Goal: Find specific page/section: Find specific page/section

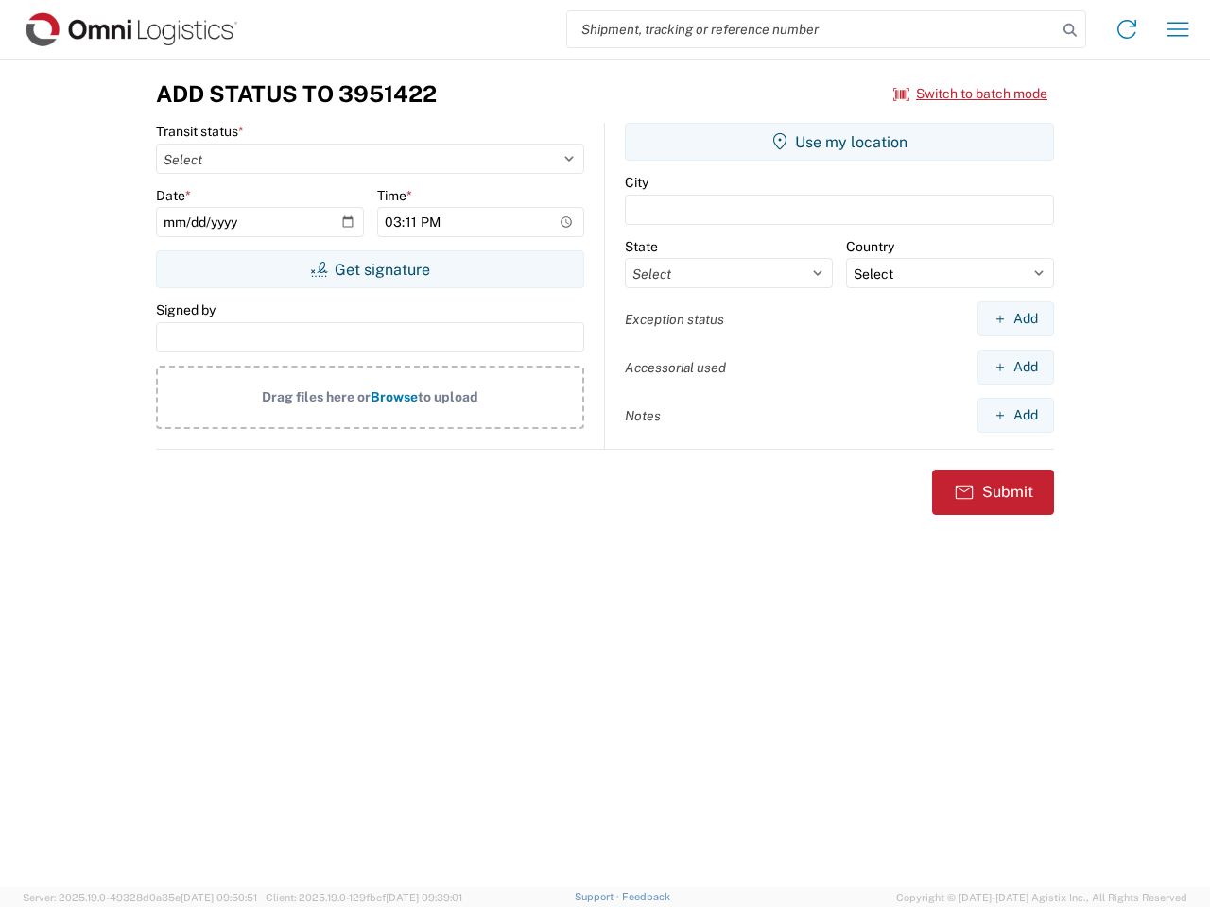
click at [812, 29] on input "search" at bounding box center [812, 29] width 490 height 36
click at [1070, 30] on icon at bounding box center [1070, 30] width 26 height 26
click at [1127, 29] on icon at bounding box center [1126, 29] width 30 height 30
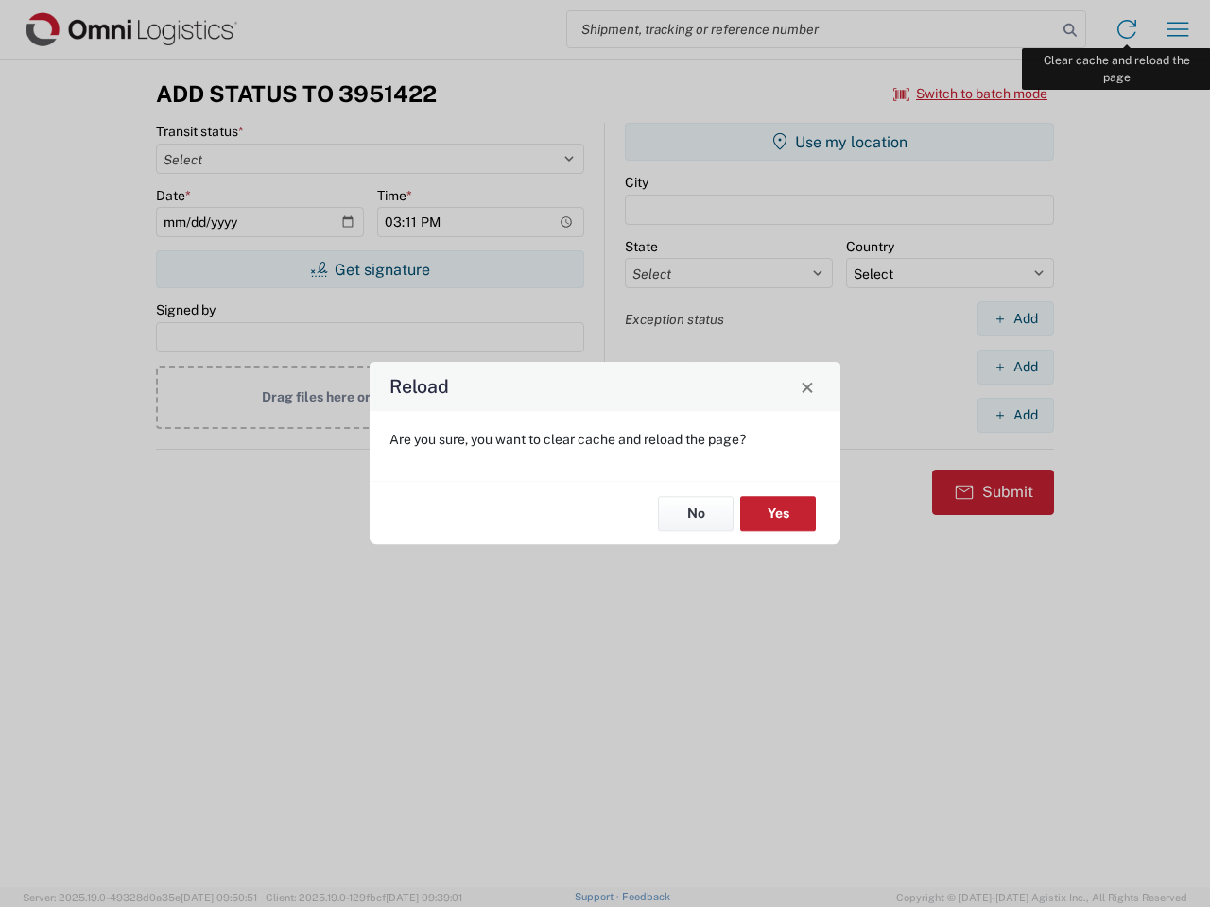
click at [1178, 29] on div "Reload Are you sure, you want to clear cache and reload the page? No Yes" at bounding box center [605, 453] width 1210 height 907
click at [971, 94] on div "Reload Are you sure, you want to clear cache and reload the page? No Yes" at bounding box center [605, 453] width 1210 height 907
click at [370, 269] on div "Reload Are you sure, you want to clear cache and reload the page? No Yes" at bounding box center [605, 453] width 1210 height 907
click at [839, 142] on div "Reload Are you sure, you want to clear cache and reload the page? No Yes" at bounding box center [605, 453] width 1210 height 907
click at [1015, 319] on div "Reload Are you sure, you want to clear cache and reload the page? No Yes" at bounding box center [605, 453] width 1210 height 907
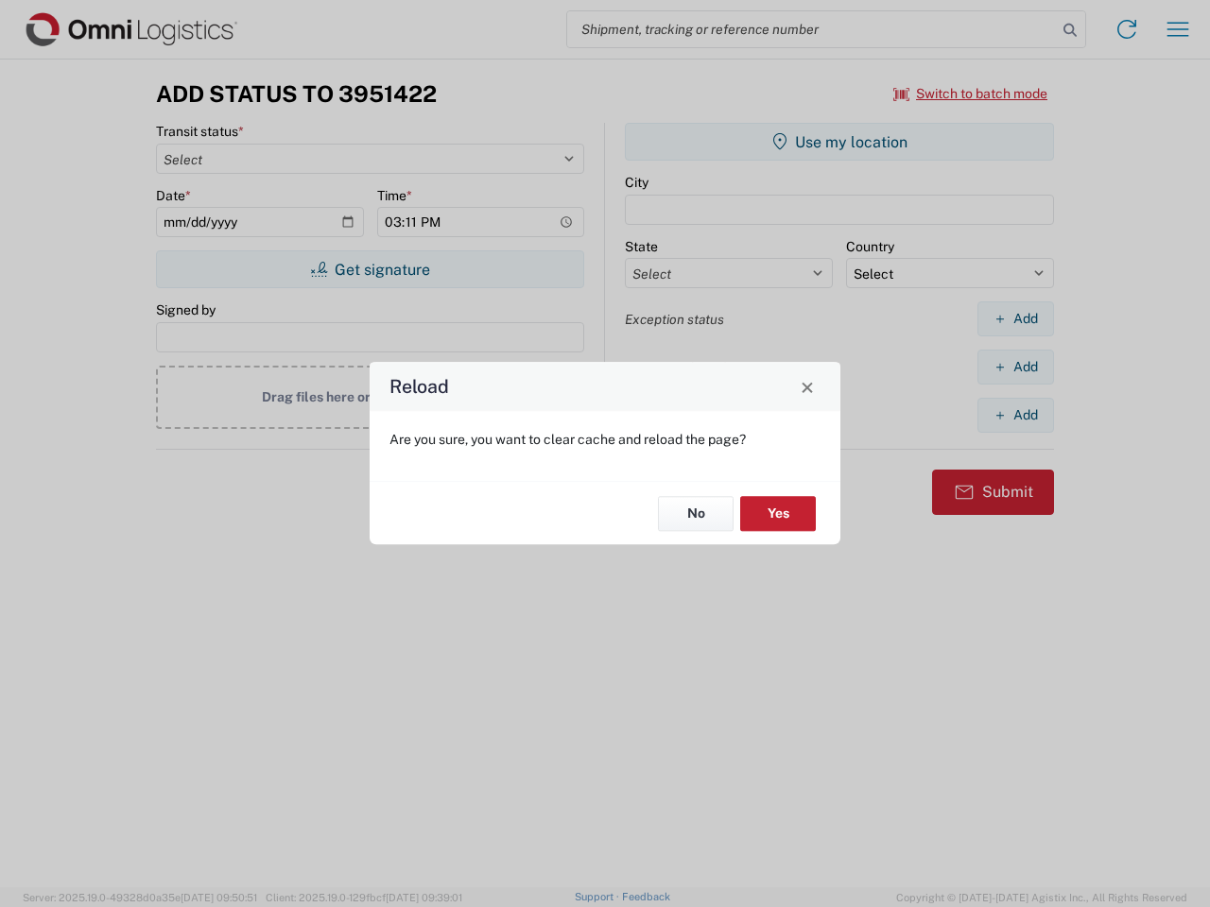
click at [1015, 367] on div "Reload Are you sure, you want to clear cache and reload the page? No Yes" at bounding box center [605, 453] width 1210 height 907
click at [1015, 415] on div "Reload Are you sure, you want to clear cache and reload the page? No Yes" at bounding box center [605, 453] width 1210 height 907
